Goal: Task Accomplishment & Management: Complete application form

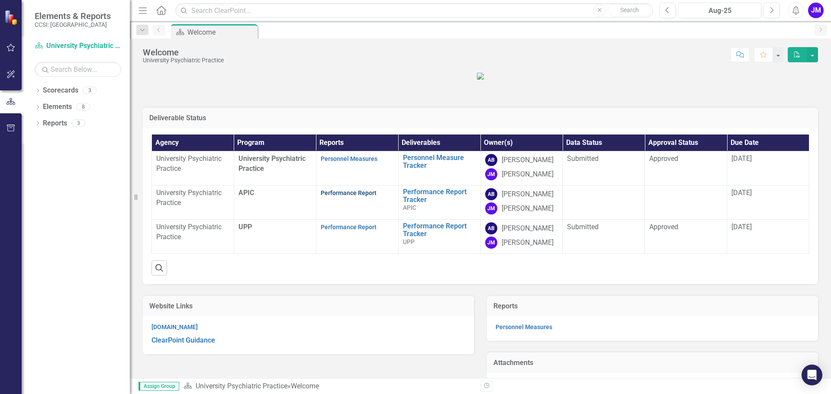
click at [349, 196] on link "Performance Report" at bounding box center [349, 193] width 56 height 7
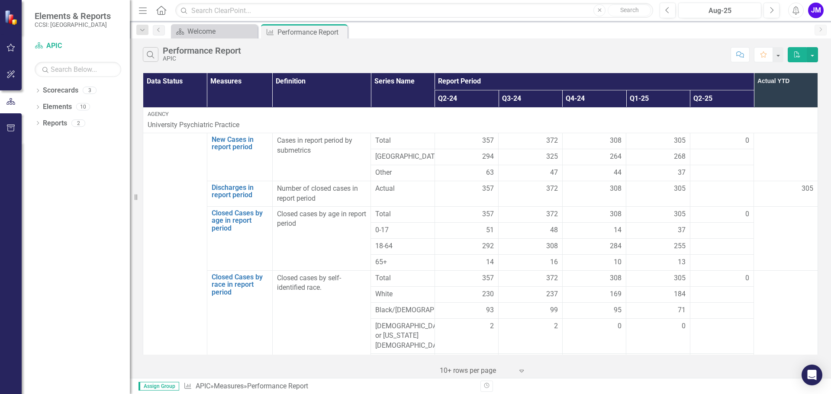
click at [721, 139] on div "0" at bounding box center [722, 141] width 55 height 10
click at [735, 142] on div "0" at bounding box center [722, 141] width 55 height 10
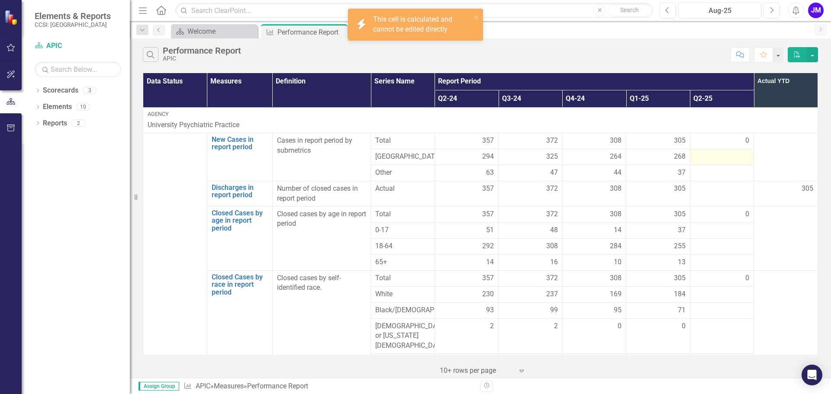
click at [730, 159] on div at bounding box center [722, 157] width 55 height 10
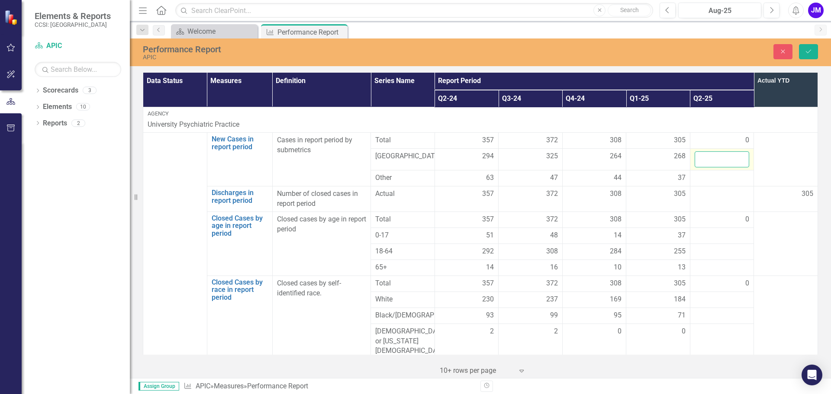
click at [727, 160] on input "number" at bounding box center [722, 159] width 55 height 16
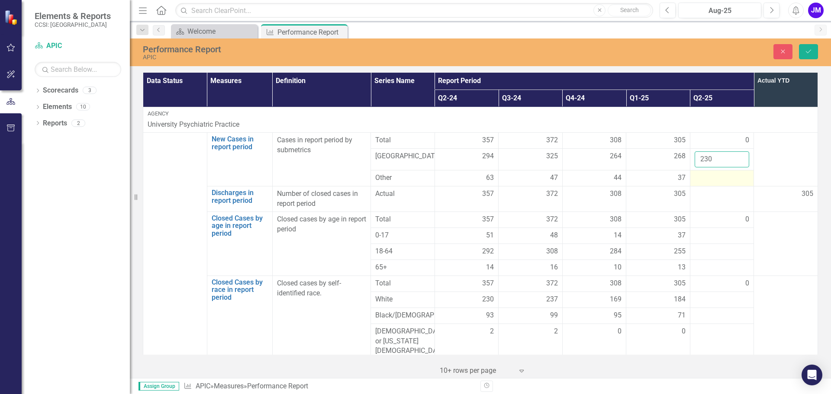
type input "230"
click at [719, 178] on div at bounding box center [722, 178] width 55 height 10
click at [719, 179] on div at bounding box center [722, 178] width 55 height 10
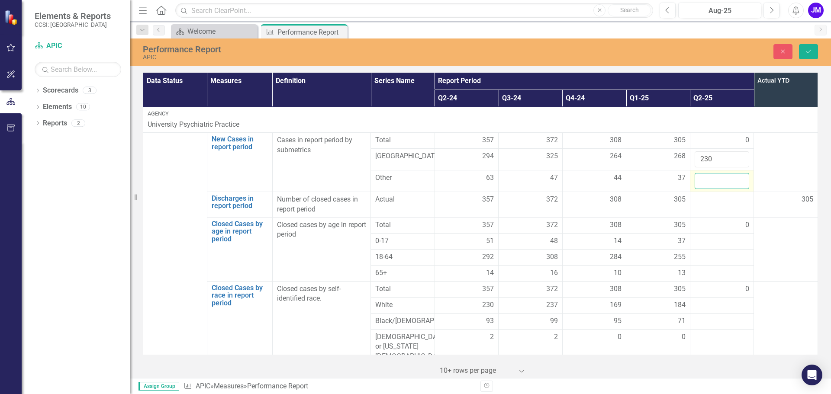
click at [717, 179] on input "number" at bounding box center [722, 181] width 55 height 16
type input "23"
click at [720, 203] on div at bounding box center [722, 200] width 55 height 10
click at [720, 203] on input "number" at bounding box center [722, 203] width 55 height 16
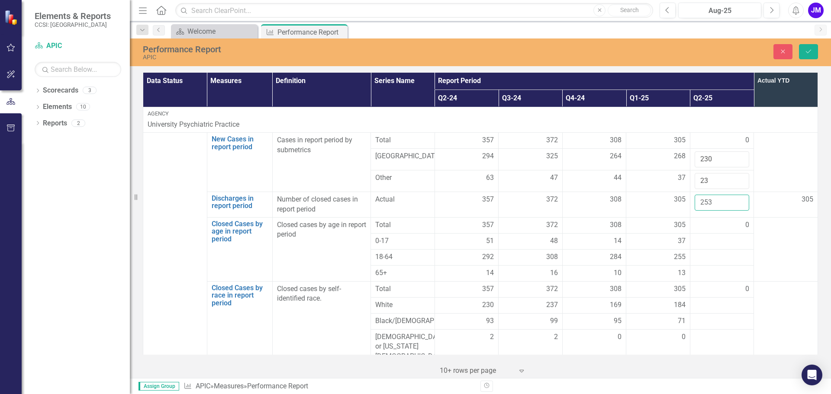
type input "253"
click at [709, 230] on div "0" at bounding box center [722, 225] width 55 height 10
click at [709, 227] on div "0" at bounding box center [722, 225] width 55 height 10
click at [704, 249] on td at bounding box center [722, 241] width 64 height 16
click at [703, 246] on div at bounding box center [722, 241] width 55 height 10
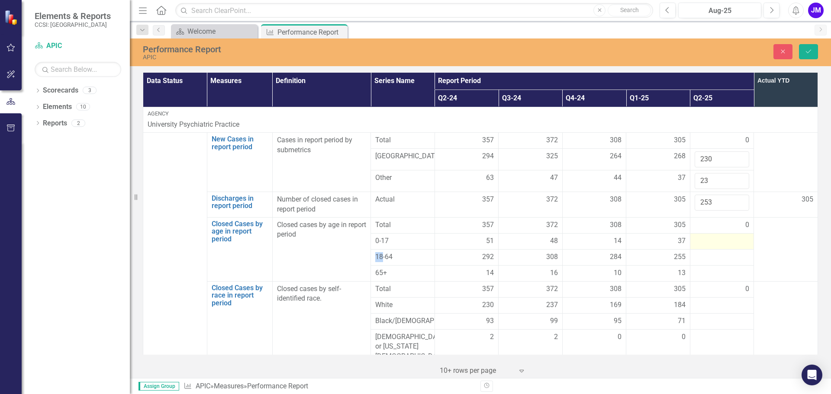
click at [703, 246] on div at bounding box center [722, 241] width 55 height 10
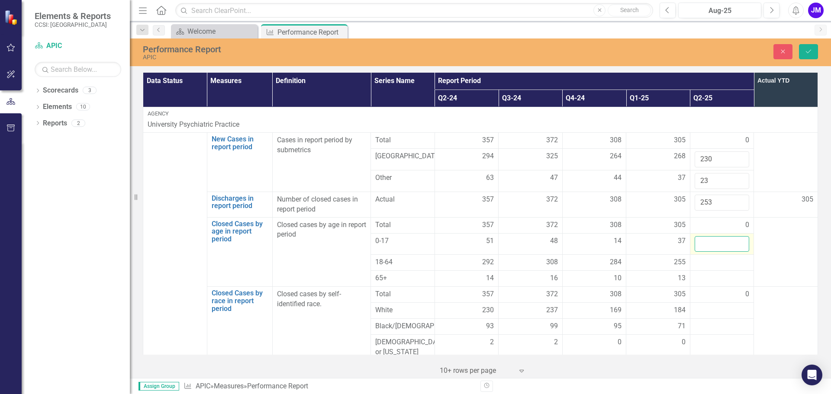
click at [703, 246] on input "number" at bounding box center [722, 244] width 55 height 16
type input "28"
click at [708, 261] on div at bounding box center [722, 262] width 55 height 10
click at [708, 264] on input "number" at bounding box center [722, 265] width 55 height 16
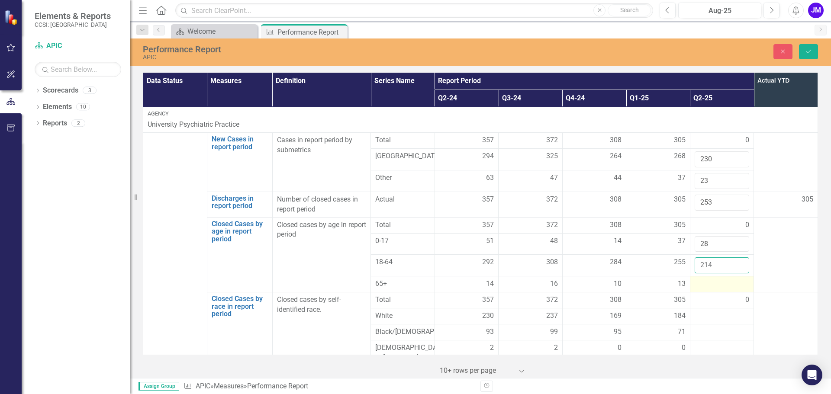
type input "214"
click at [704, 285] on div at bounding box center [722, 284] width 55 height 10
click at [703, 285] on div at bounding box center [722, 284] width 55 height 10
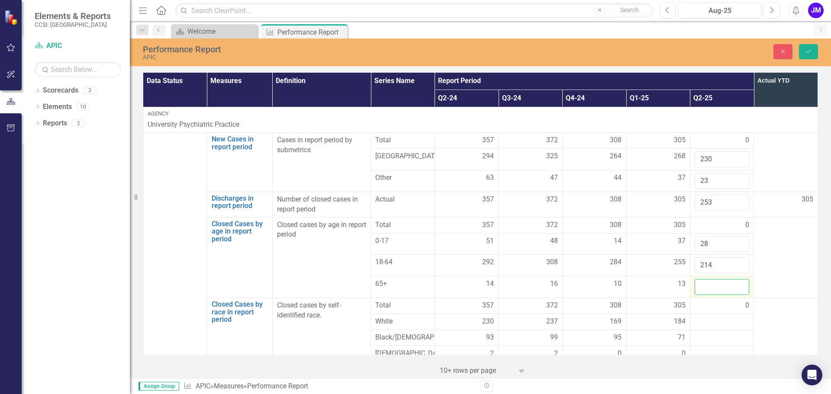
click at [703, 285] on input "number" at bounding box center [722, 287] width 55 height 16
type input "11"
click at [705, 322] on div at bounding box center [722, 322] width 55 height 10
click at [705, 322] on input "number" at bounding box center [722, 325] width 55 height 16
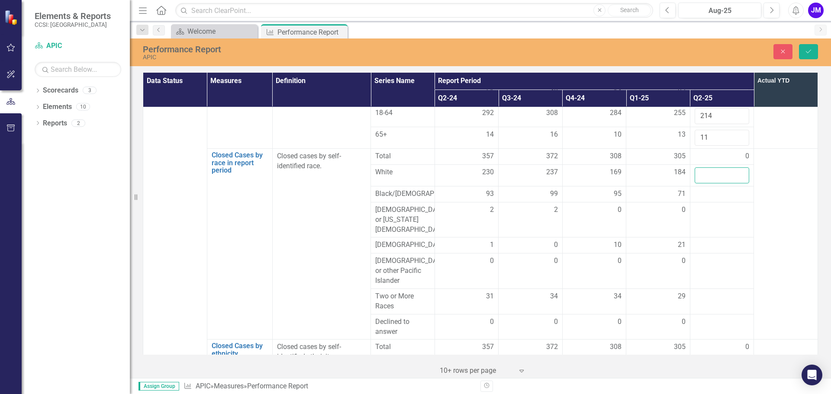
scroll to position [184, 0]
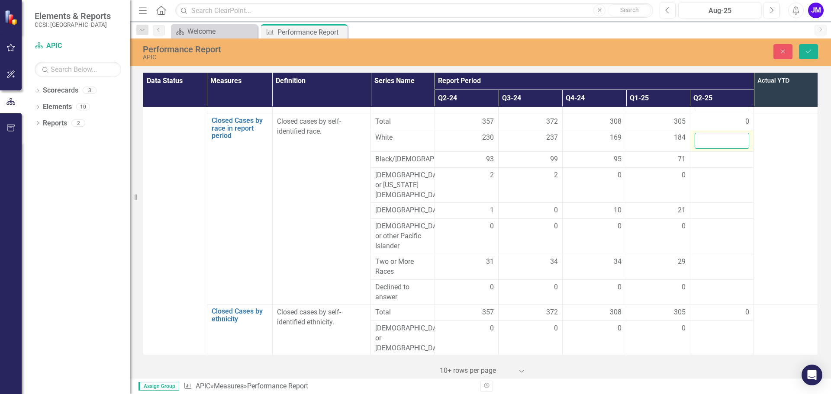
click at [704, 143] on input "number" at bounding box center [722, 141] width 55 height 16
type input "161"
click at [708, 162] on div at bounding box center [722, 159] width 55 height 10
click at [708, 164] on div at bounding box center [722, 159] width 55 height 10
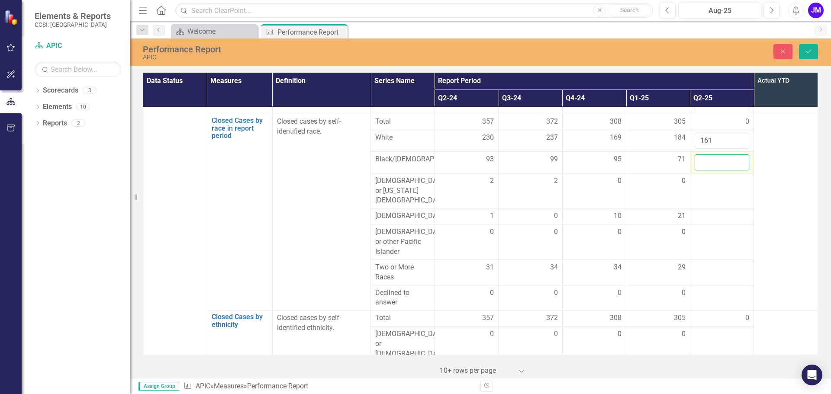
click at [708, 164] on input "number" at bounding box center [722, 162] width 55 height 16
type input "61"
click at [711, 187] on div at bounding box center [722, 181] width 55 height 10
click at [711, 188] on input "number" at bounding box center [722, 184] width 55 height 16
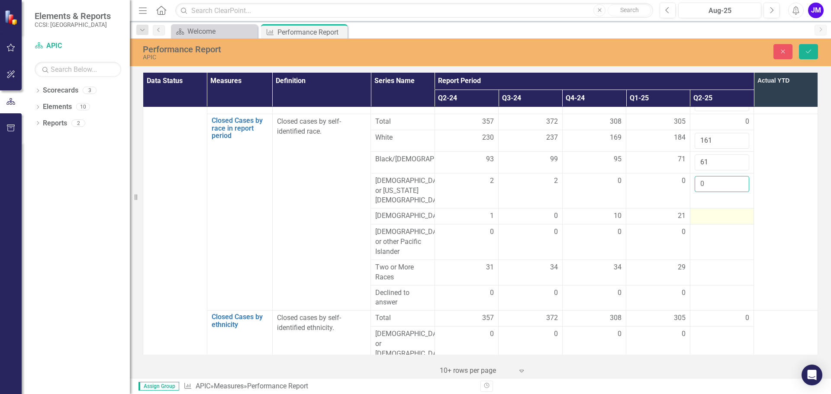
type input "0"
click at [727, 209] on td at bounding box center [722, 217] width 64 height 16
click at [726, 211] on div at bounding box center [722, 216] width 55 height 10
click at [710, 211] on div at bounding box center [722, 216] width 55 height 10
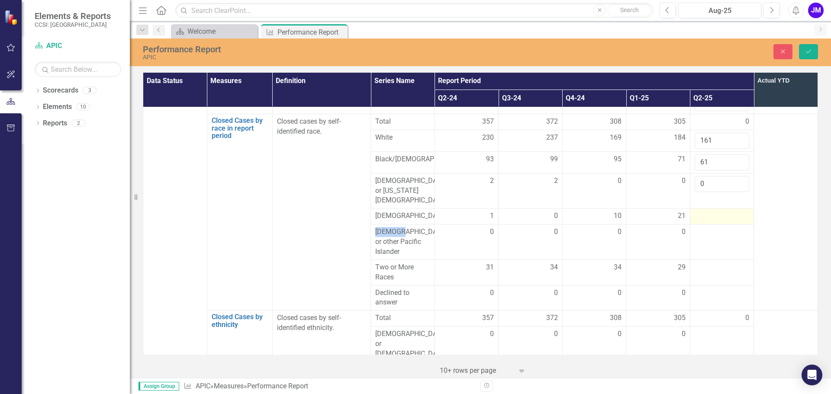
click at [710, 211] on div at bounding box center [722, 216] width 55 height 10
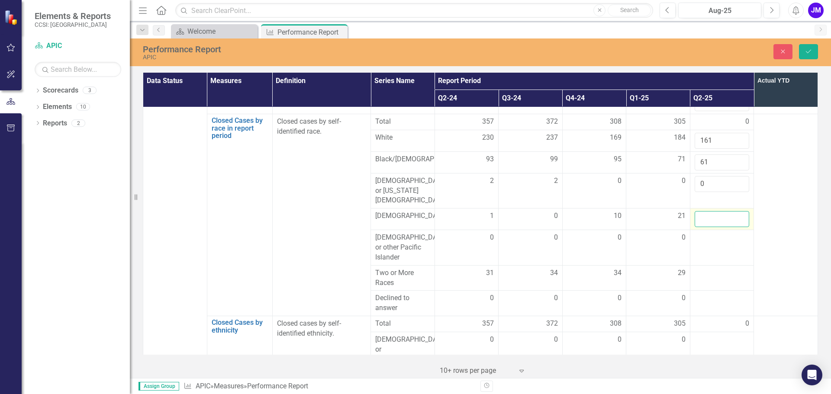
click at [710, 211] on input "number" at bounding box center [722, 219] width 55 height 16
type input "2"
click at [710, 243] on td at bounding box center [722, 247] width 64 height 35
click at [711, 236] on input "number" at bounding box center [722, 241] width 55 height 16
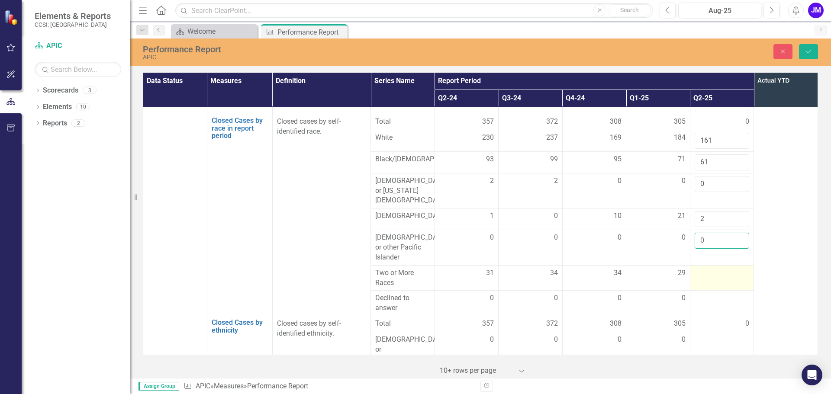
type input "0"
click at [720, 268] on div at bounding box center [722, 273] width 55 height 10
click at [700, 270] on input "number" at bounding box center [722, 276] width 55 height 16
type input "29"
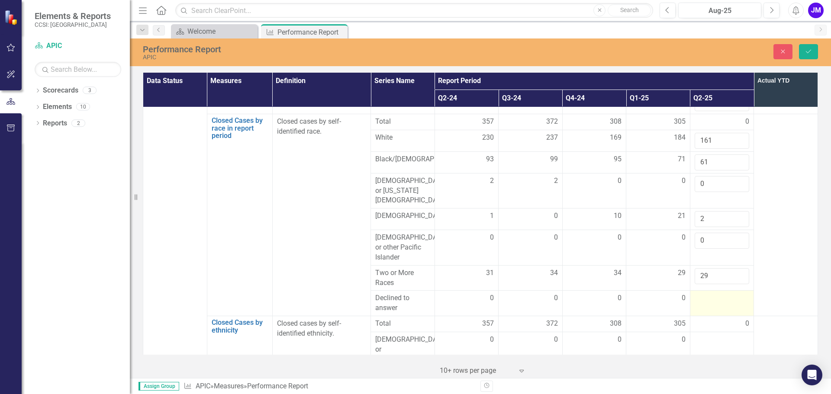
click at [702, 293] on div at bounding box center [722, 298] width 55 height 10
click at [702, 293] on input "number" at bounding box center [722, 301] width 55 height 16
type input "0"
click at [718, 338] on div at bounding box center [722, 340] width 55 height 10
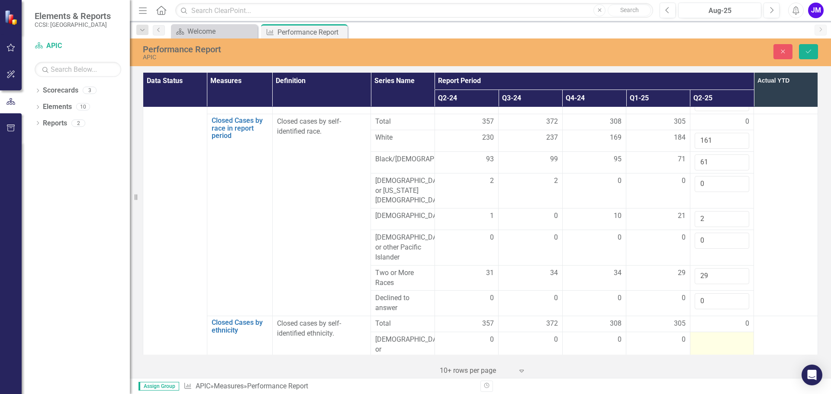
click at [718, 338] on div at bounding box center [722, 340] width 55 height 10
click at [718, 338] on input "number" at bounding box center [722, 343] width 55 height 16
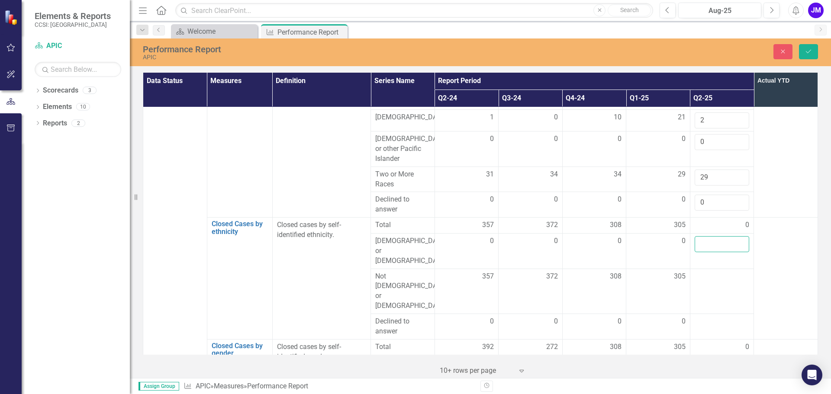
scroll to position [297, 0]
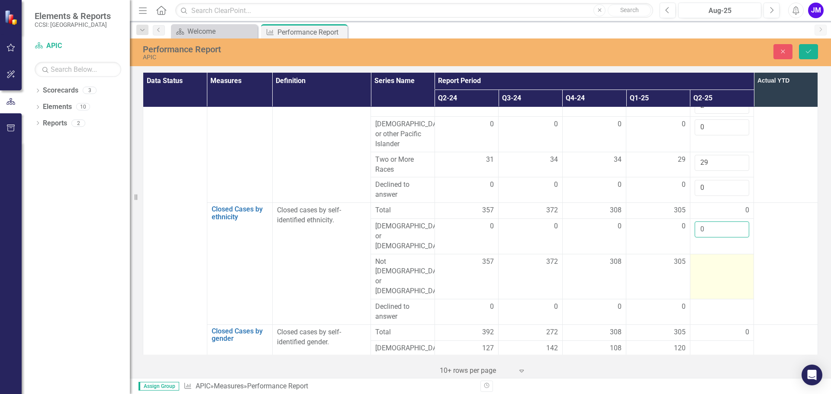
type input "0"
click at [717, 260] on td at bounding box center [722, 276] width 64 height 45
click at [713, 257] on input "number" at bounding box center [722, 265] width 55 height 16
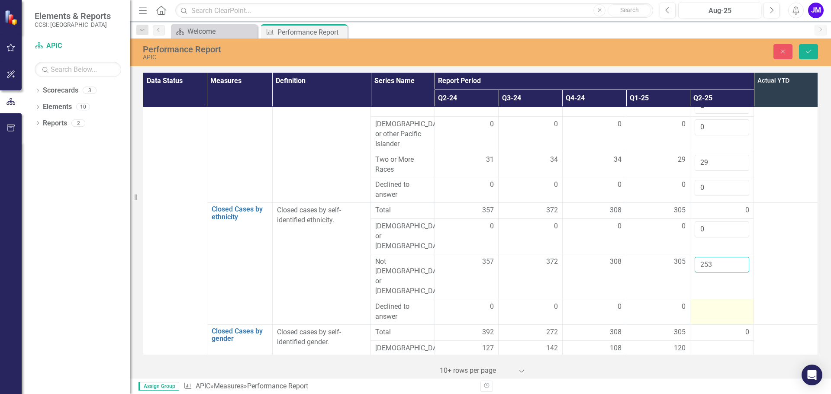
type input "253"
click at [716, 302] on div at bounding box center [722, 307] width 55 height 10
click at [716, 302] on input "number" at bounding box center [722, 310] width 55 height 16
type input "0"
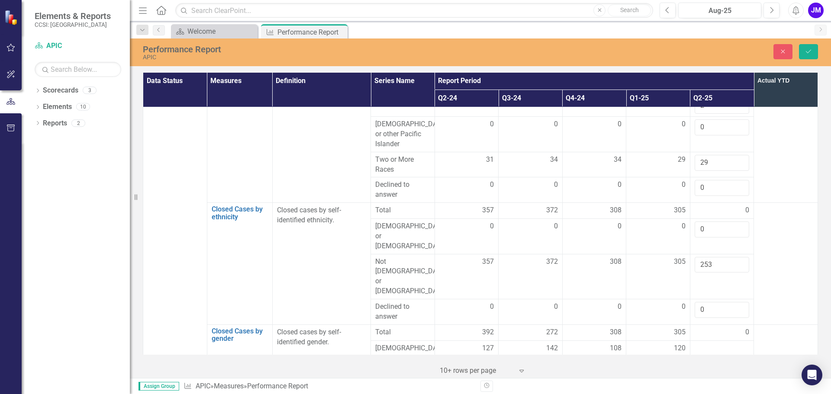
click at [721, 328] on div "0" at bounding box center [722, 333] width 55 height 10
click at [716, 344] on div at bounding box center [722, 349] width 55 height 10
click at [715, 344] on div at bounding box center [722, 349] width 55 height 10
click at [715, 344] on input "number" at bounding box center [722, 352] width 55 height 16
type input "88"
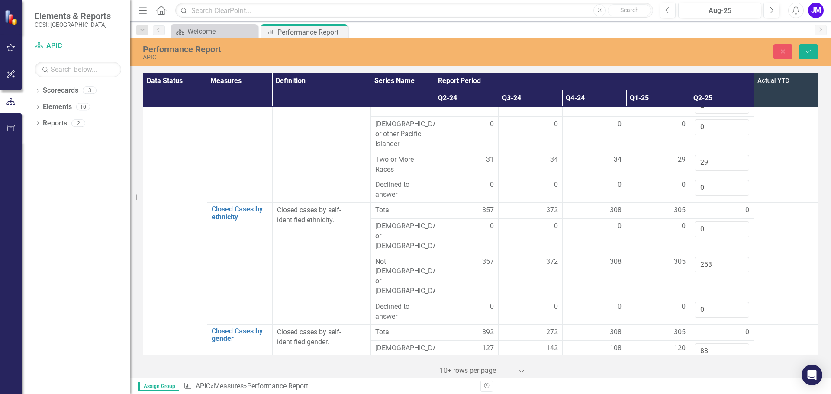
click at [715, 365] on div at bounding box center [722, 370] width 55 height 10
click at [715, 365] on input "number" at bounding box center [722, 373] width 55 height 16
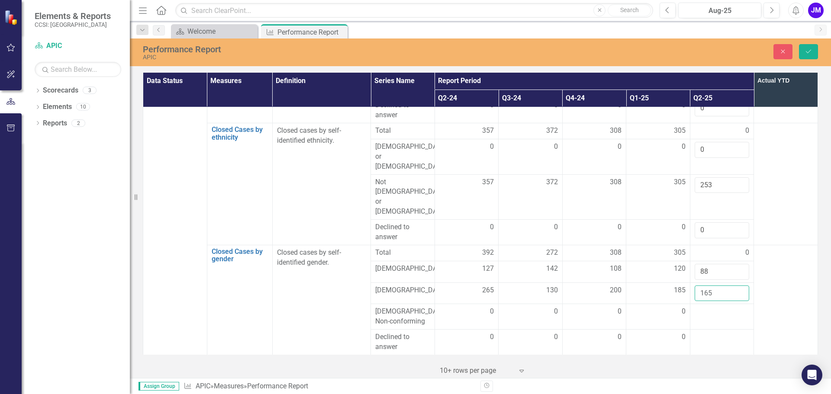
scroll to position [384, 0]
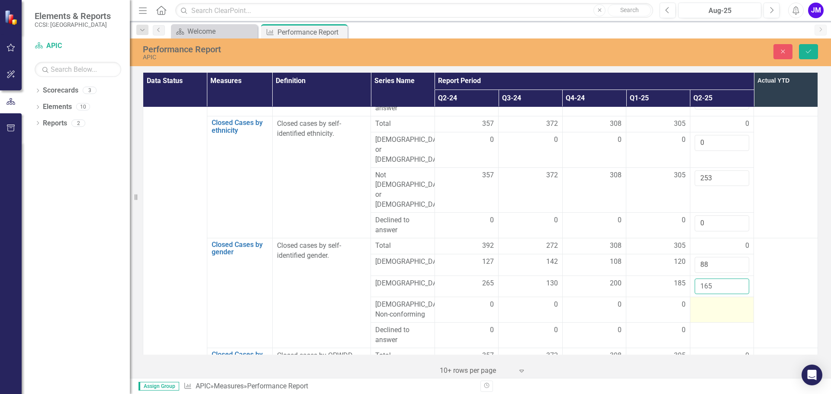
type input "165"
click at [729, 297] on td at bounding box center [722, 310] width 64 height 26
click at [727, 297] on td at bounding box center [722, 310] width 64 height 26
click at [721, 297] on td at bounding box center [722, 310] width 64 height 26
click at [719, 297] on td at bounding box center [722, 310] width 64 height 26
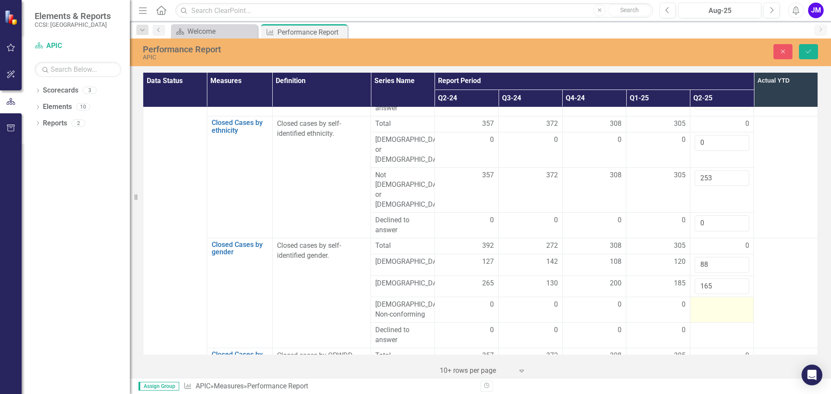
click at [713, 300] on div at bounding box center [722, 305] width 55 height 10
click at [710, 300] on div at bounding box center [722, 305] width 55 height 10
click at [711, 300] on input "number" at bounding box center [722, 308] width 55 height 16
type input "0"
click at [715, 323] on td at bounding box center [722, 336] width 64 height 26
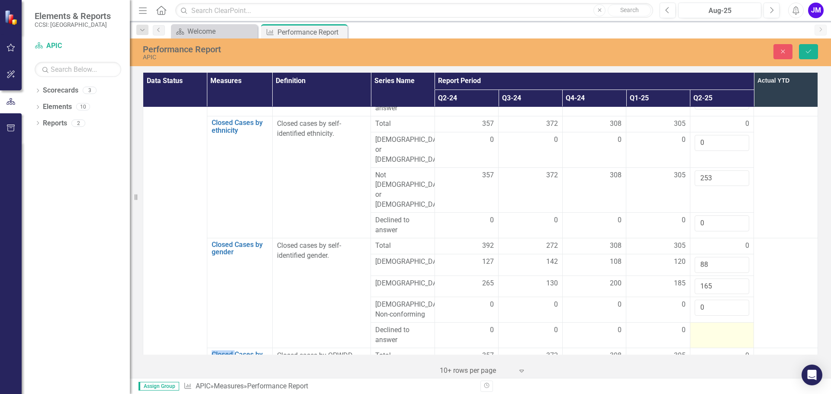
click at [715, 323] on td at bounding box center [722, 336] width 64 height 26
click at [710, 325] on input "number" at bounding box center [722, 333] width 55 height 16
type input "0"
click at [726, 367] on div at bounding box center [722, 372] width 55 height 10
click at [717, 367] on div at bounding box center [722, 372] width 55 height 10
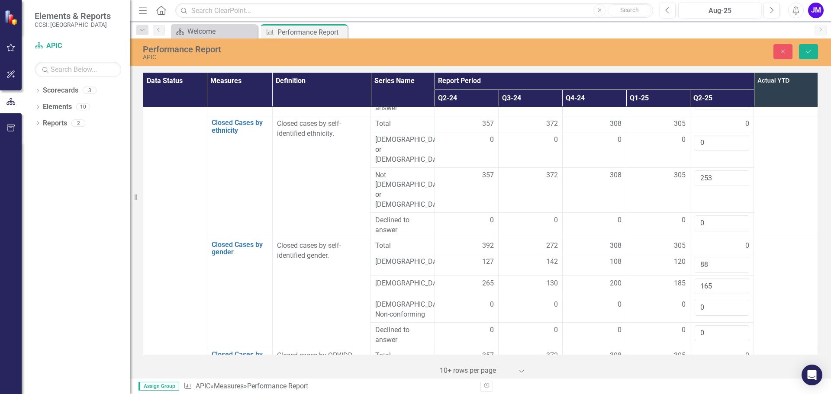
click at [717, 367] on div at bounding box center [722, 372] width 55 height 10
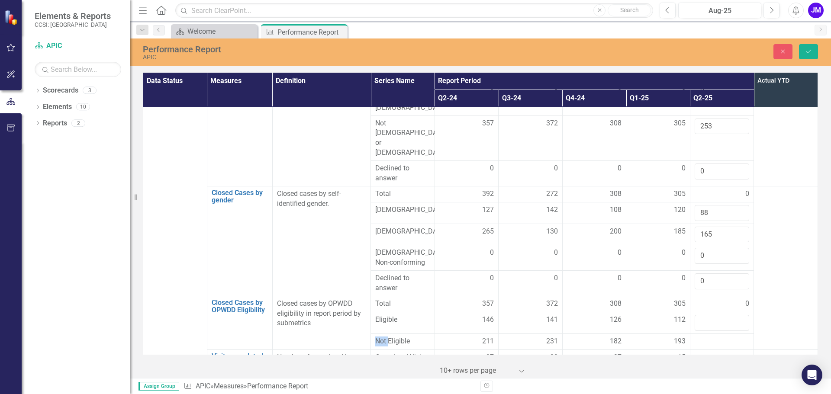
scroll to position [466, 0]
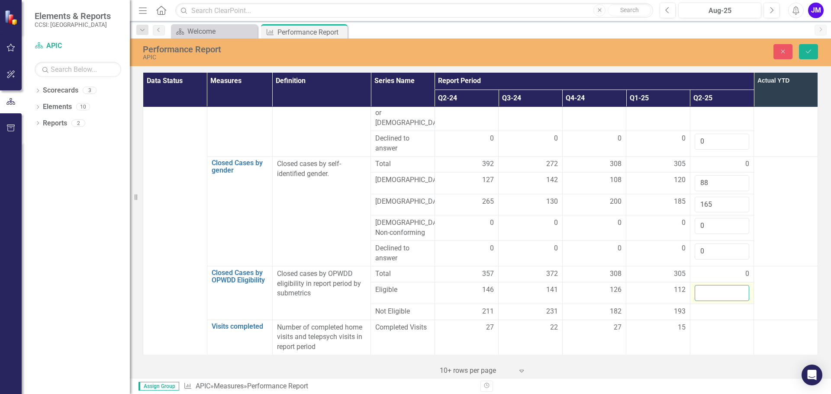
click at [713, 285] on input "number" at bounding box center [722, 293] width 55 height 16
type input "97"
click at [705, 307] on div at bounding box center [722, 312] width 55 height 10
click at [705, 307] on input "number" at bounding box center [722, 315] width 55 height 16
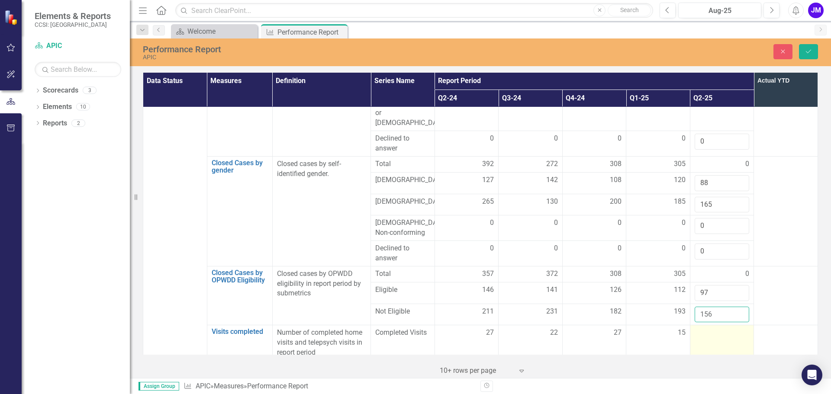
type input "156"
click at [708, 325] on td at bounding box center [722, 342] width 64 height 35
click at [709, 328] on input "number" at bounding box center [722, 336] width 55 height 16
type input "42"
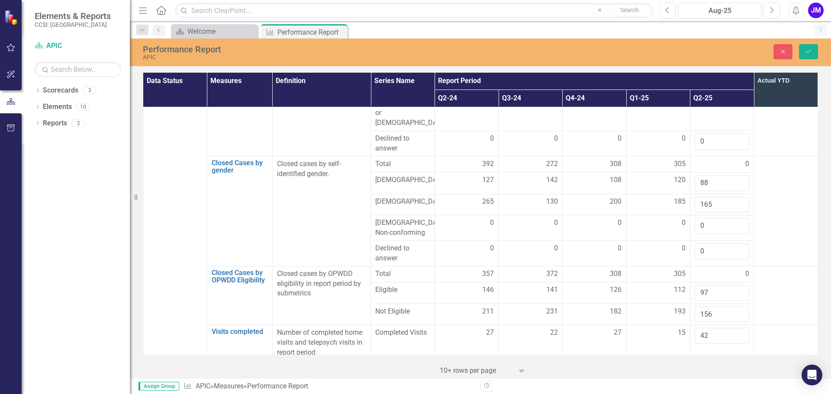
click at [721, 360] on td at bounding box center [722, 377] width 64 height 35
click at [720, 360] on td at bounding box center [722, 377] width 64 height 35
click at [708, 364] on div at bounding box center [722, 369] width 55 height 10
click at [707, 364] on div at bounding box center [722, 369] width 55 height 10
click at [707, 364] on input "number" at bounding box center [722, 372] width 55 height 16
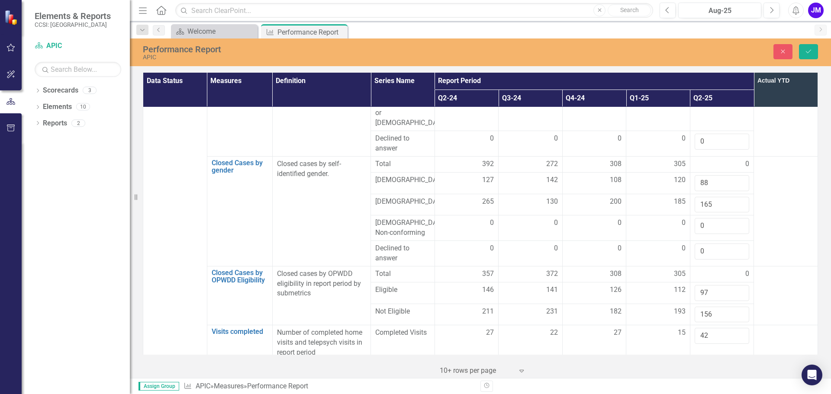
scroll to position [471, 0]
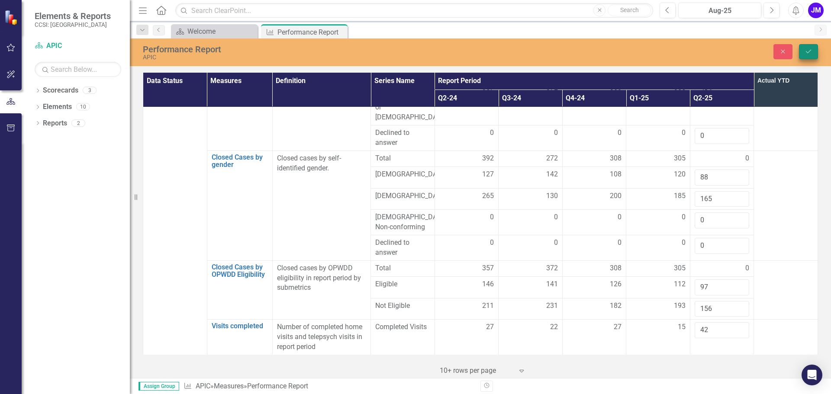
type input "44"
click at [809, 51] on icon "Save" at bounding box center [809, 51] width 8 height 6
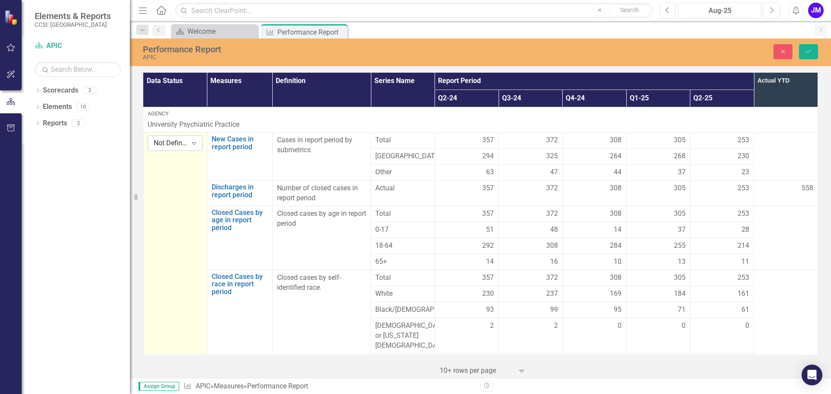
click at [196, 143] on icon "Expand" at bounding box center [194, 143] width 9 height 7
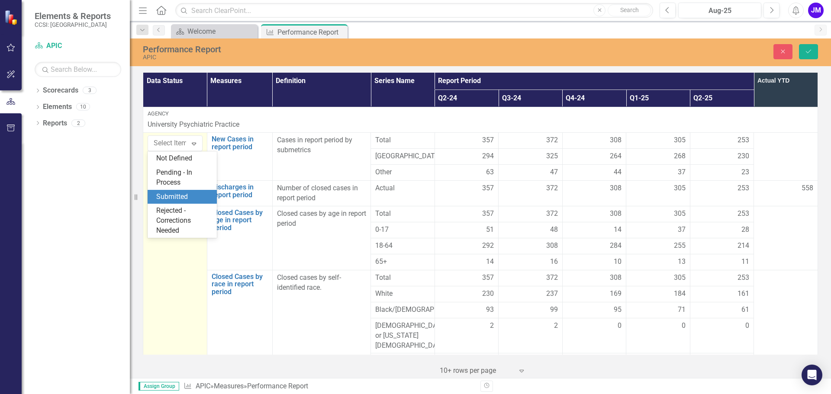
click at [187, 191] on div "Submitted" at bounding box center [182, 197] width 69 height 14
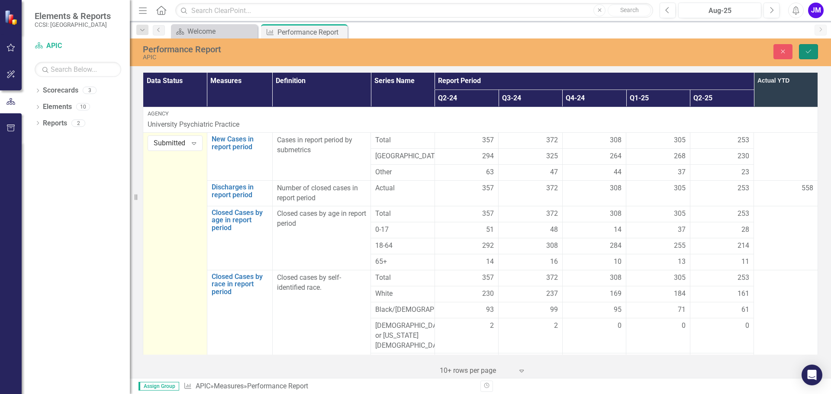
click at [805, 52] on icon "Save" at bounding box center [809, 51] width 8 height 6
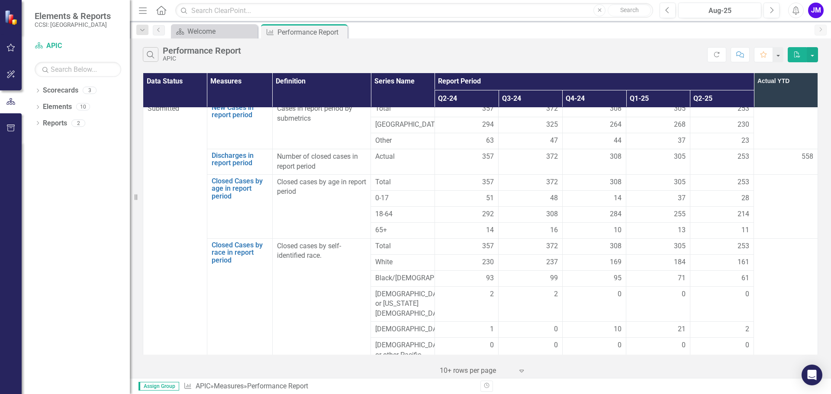
scroll to position [0, 0]
